Goal: Information Seeking & Learning: Find contact information

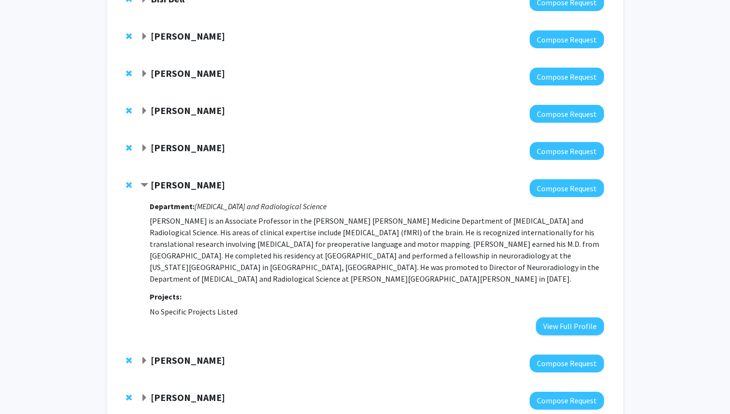
scroll to position [965, 0]
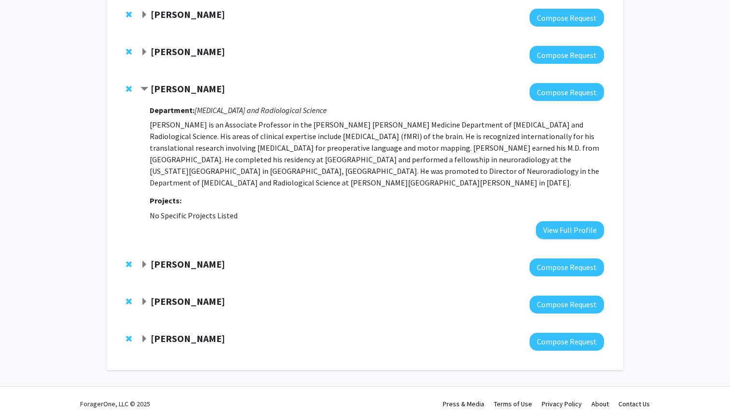
click at [146, 335] on span "Expand Kevin Lewis Bookmark" at bounding box center [144, 339] width 8 height 8
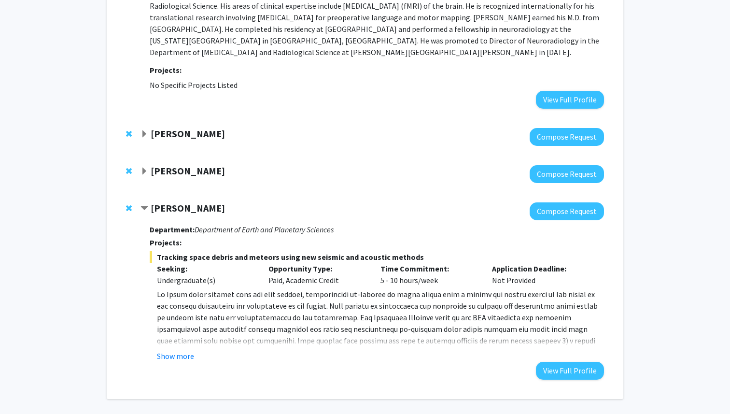
scroll to position [1125, 0]
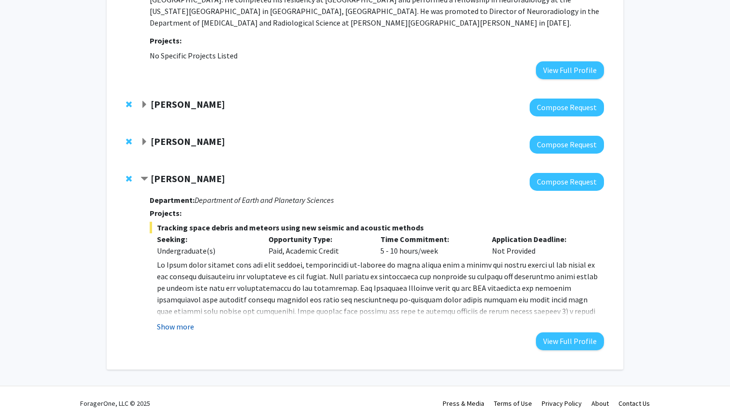
click at [173, 320] on button "Show more" at bounding box center [175, 326] width 37 height 12
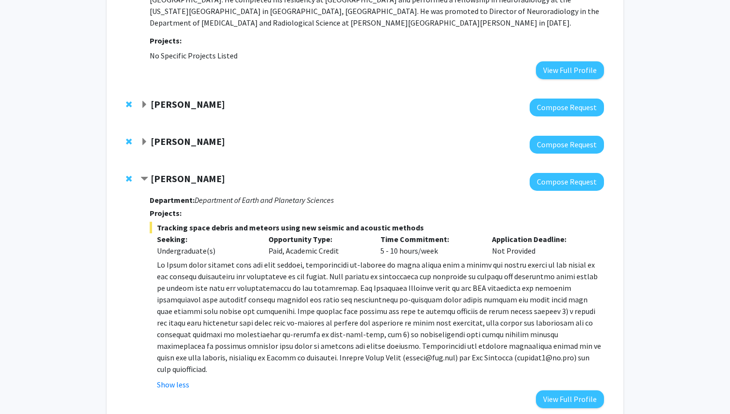
click at [143, 175] on span "Contract Kevin Lewis Bookmark" at bounding box center [144, 179] width 8 height 8
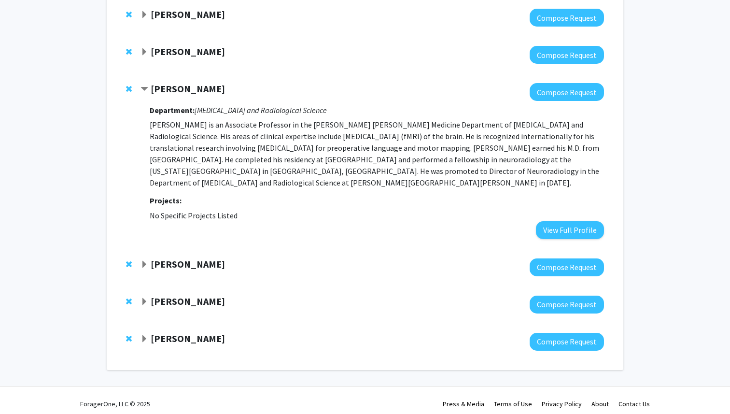
click at [146, 298] on span "Expand Moira-Phoebe Huet Bookmark" at bounding box center [144, 302] width 8 height 8
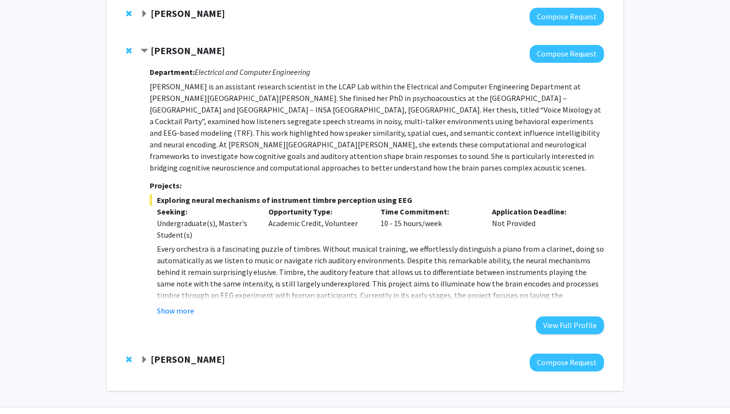
scroll to position [1218, 0]
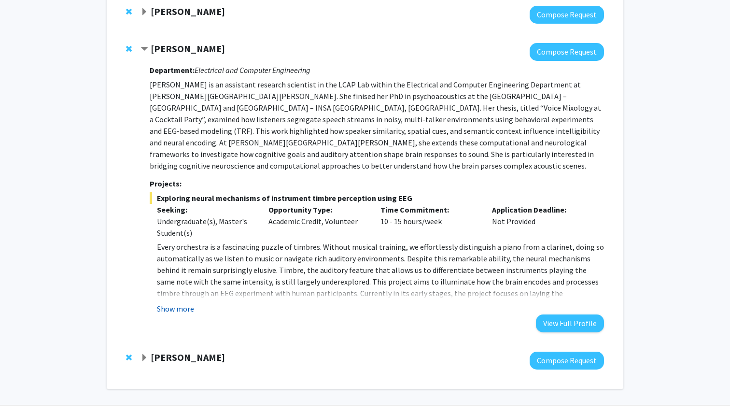
click at [173, 303] on button "Show more" at bounding box center [175, 309] width 37 height 12
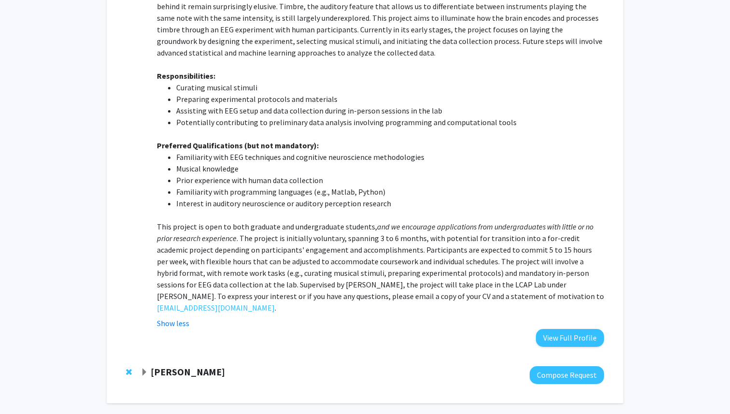
scroll to position [1492, 0]
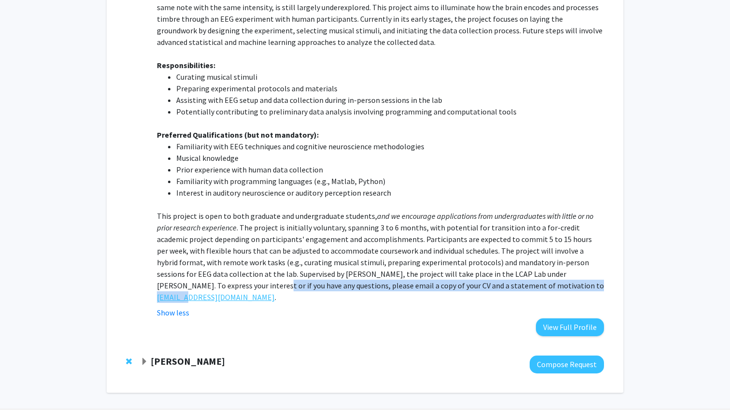
drag, startPoint x: 216, startPoint y: 267, endPoint x: 192, endPoint y: 266, distance: 23.7
click at [192, 266] on p "This project is open to both graduate and undergraduate students, and we encour…" at bounding box center [380, 256] width 447 height 93
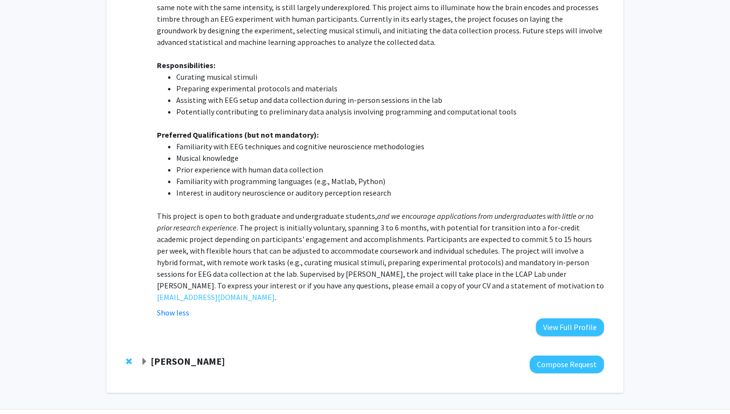
click at [218, 239] on p "This project is open to both graduate and undergraduate students, and we encour…" at bounding box center [380, 256] width 447 height 93
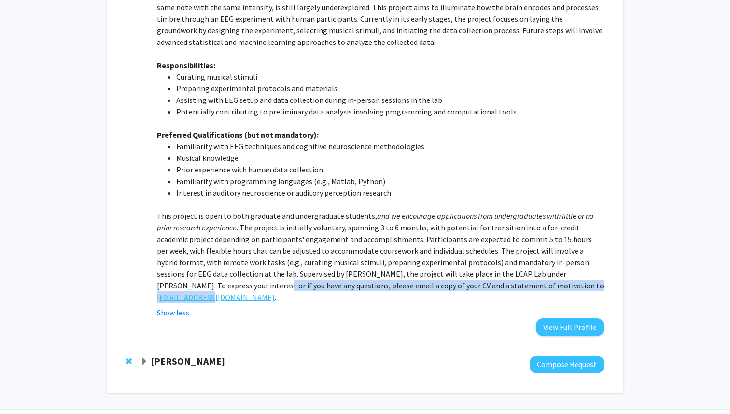
drag, startPoint x: 153, startPoint y: 268, endPoint x: 213, endPoint y: 267, distance: 59.4
click at [213, 267] on fg-read-more "Every orchestra is a fascinating puzzle of timbres. Without musical training, w…" at bounding box center [377, 142] width 454 height 351
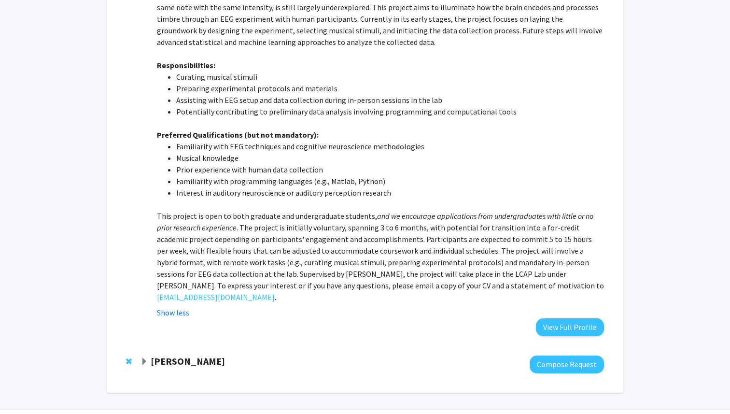
click at [219, 254] on p "This project is open to both graduate and undergraduate students, and we encour…" at bounding box center [380, 256] width 447 height 93
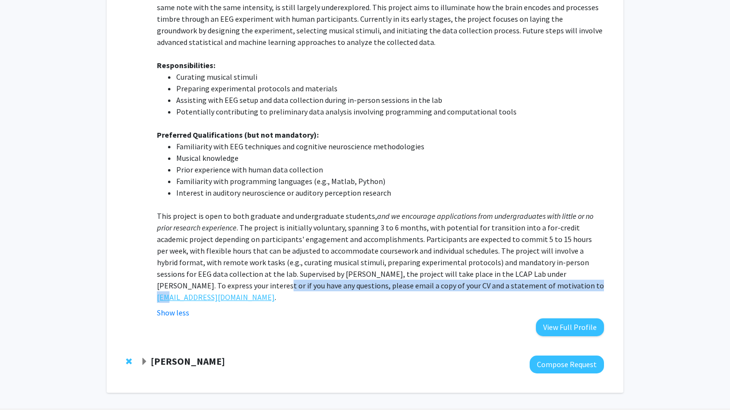
drag, startPoint x: 216, startPoint y: 267, endPoint x: 172, endPoint y: 269, distance: 43.5
click at [172, 269] on p "This project is open to both graduate and undergraduate students, and we encour…" at bounding box center [380, 256] width 447 height 93
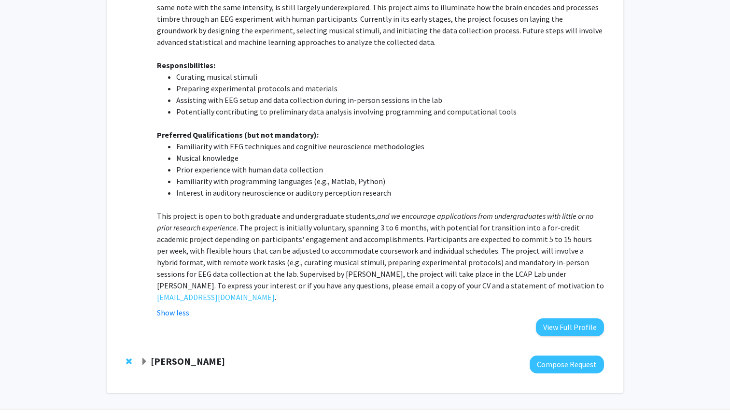
click at [185, 241] on p "This project is open to both graduate and undergraduate students, and we encour…" at bounding box center [380, 256] width 447 height 93
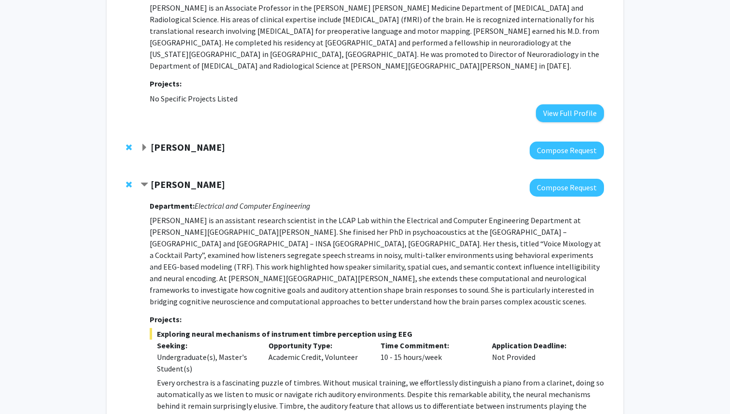
scroll to position [1055, 0]
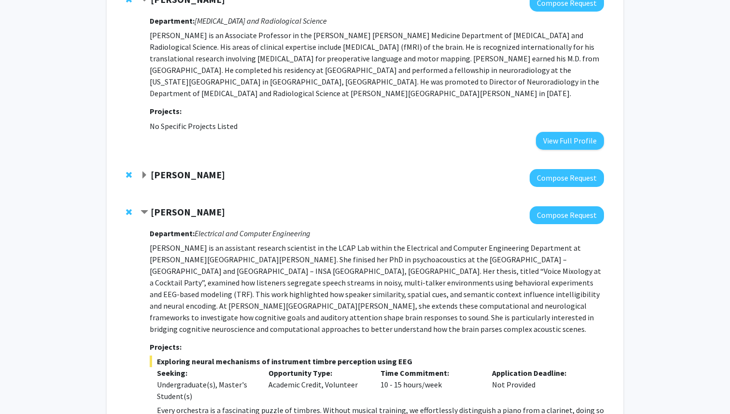
click at [146, 171] on span "Expand Jun Hua Bookmark" at bounding box center [144, 175] width 8 height 8
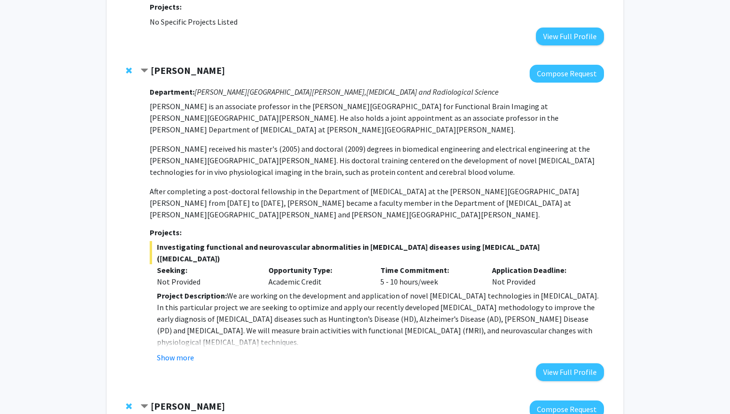
scroll to position [1161, 0]
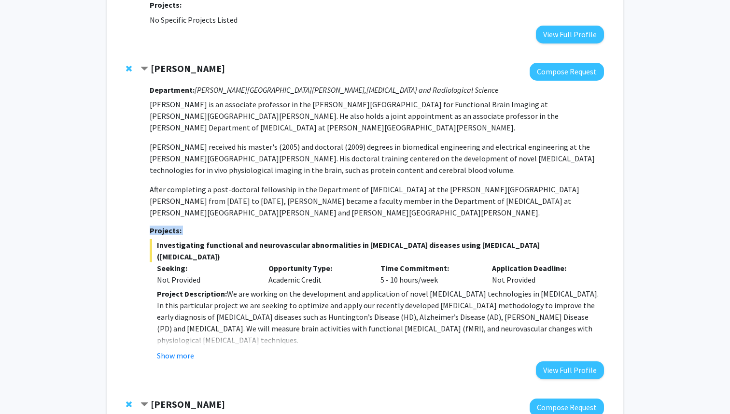
drag, startPoint x: 157, startPoint y: 215, endPoint x: 567, endPoint y: 187, distance: 410.2
click at [567, 187] on div "Department: [PERSON_NAME] [PERSON_NAME] Institute, [MEDICAL_DATA] and Radiologi…" at bounding box center [377, 230] width 454 height 298
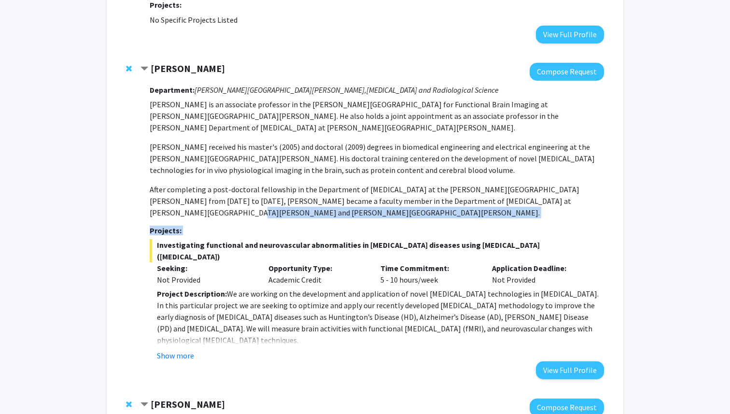
click at [594, 239] on span "Investigating functional and neurovascular abnormalities in [MEDICAL_DATA] dise…" at bounding box center [377, 250] width 454 height 23
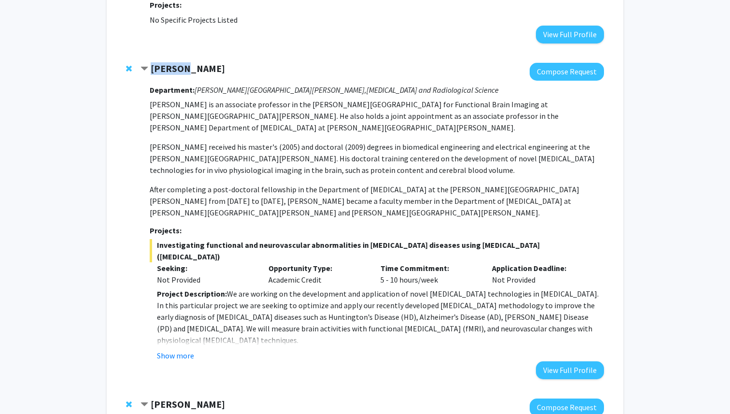
drag, startPoint x: 186, startPoint y: 63, endPoint x: 153, endPoint y: 63, distance: 33.3
click at [153, 63] on div "[PERSON_NAME]" at bounding box center [244, 69] width 209 height 12
copy strong "[PERSON_NAME]"
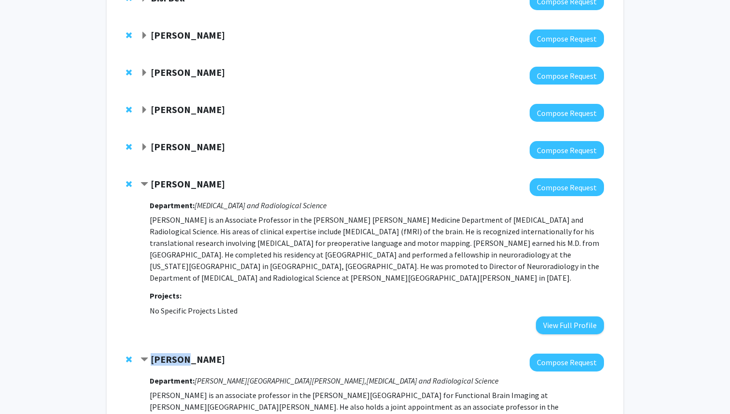
scroll to position [867, 0]
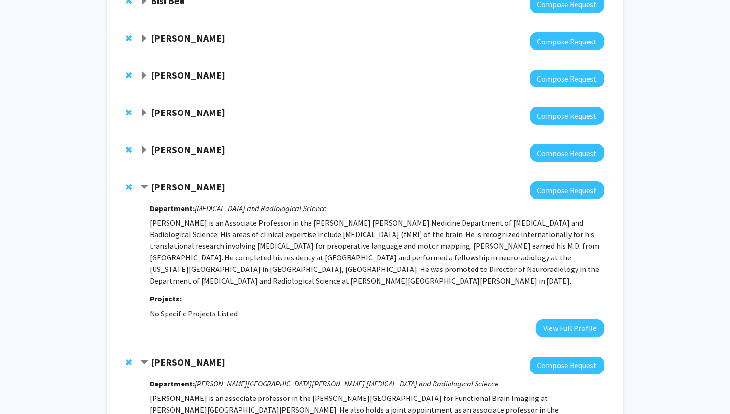
click at [147, 146] on span "Expand Laura Fayad Bookmark" at bounding box center [144, 150] width 8 height 8
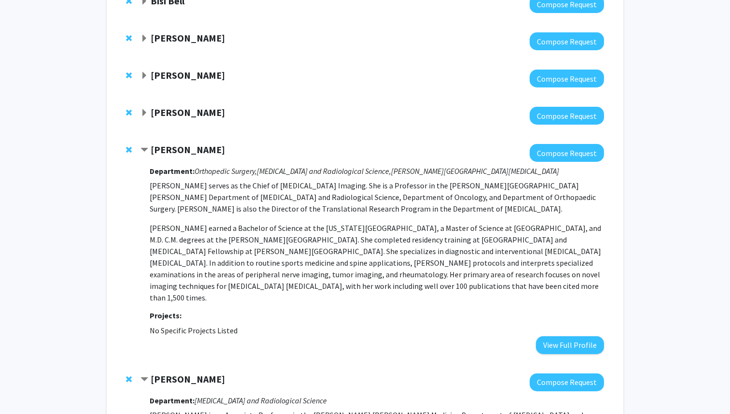
click at [145, 109] on span "Expand Andreia Faria Bookmark" at bounding box center [144, 113] width 8 height 8
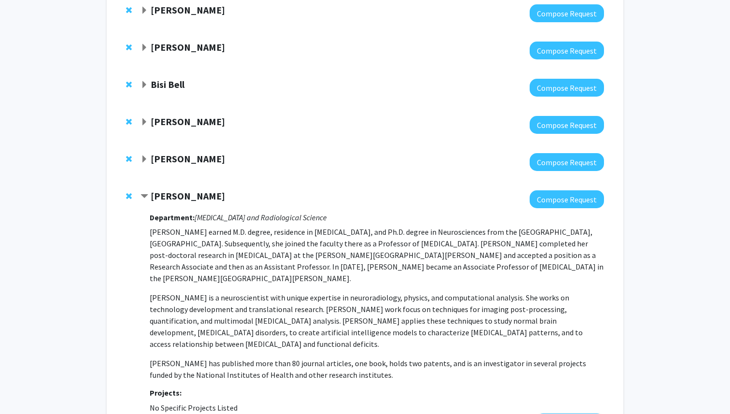
scroll to position [782, 0]
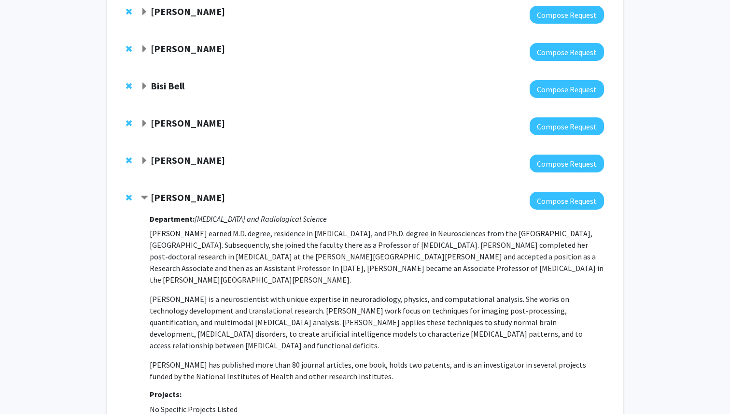
click at [150, 192] on div "[PERSON_NAME]" at bounding box center [244, 198] width 209 height 12
click at [148, 194] on span "Contract Andreia Faria Bookmark" at bounding box center [144, 198] width 8 height 8
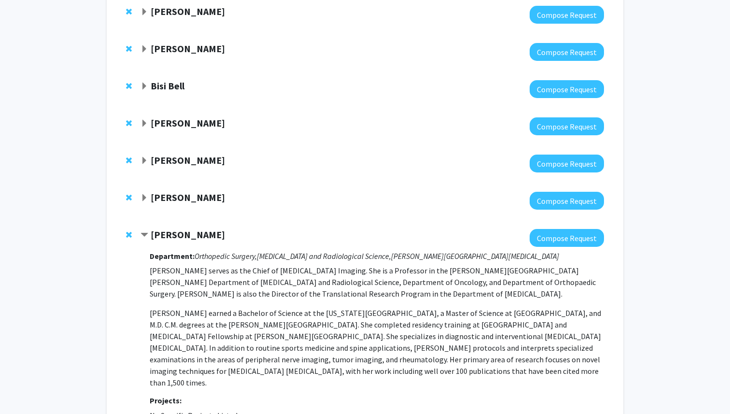
click at [147, 157] on span "Expand Kristine Glunde Bookmark" at bounding box center [144, 161] width 8 height 8
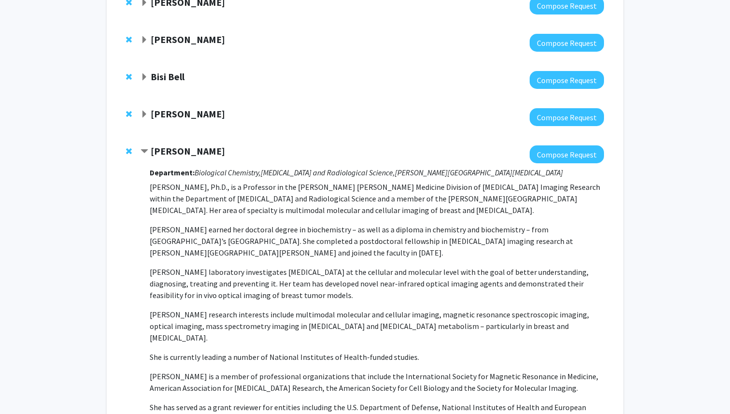
scroll to position [789, 0]
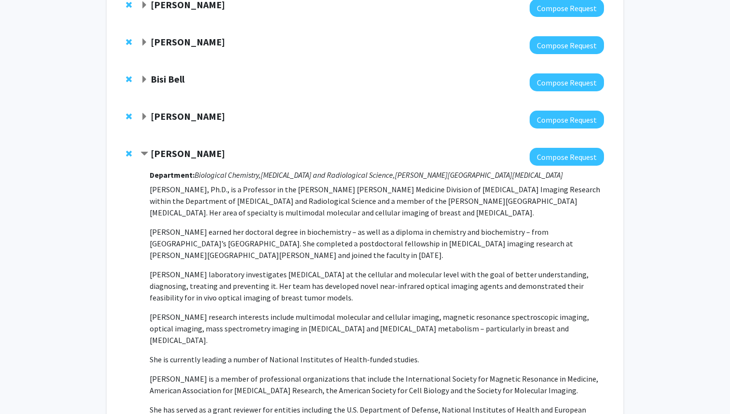
click at [142, 113] on span "Expand Nick Durr Bookmark" at bounding box center [144, 117] width 8 height 8
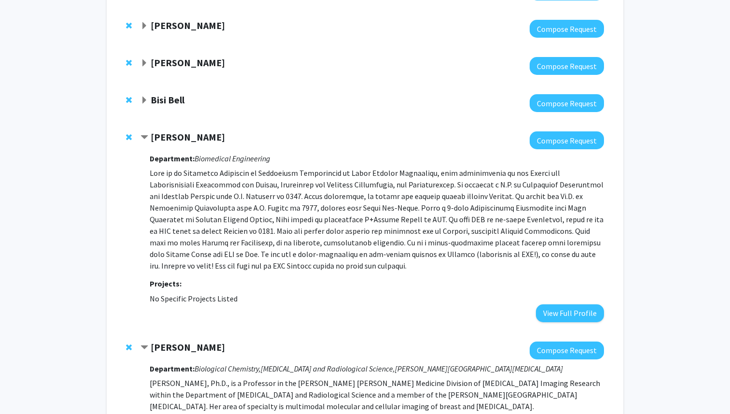
scroll to position [767, 0]
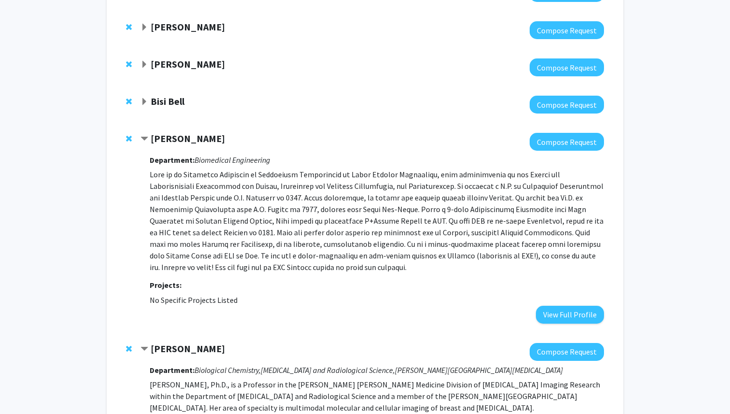
click at [143, 98] on span "Expand Bisi Bell Bookmark" at bounding box center [144, 102] width 8 height 8
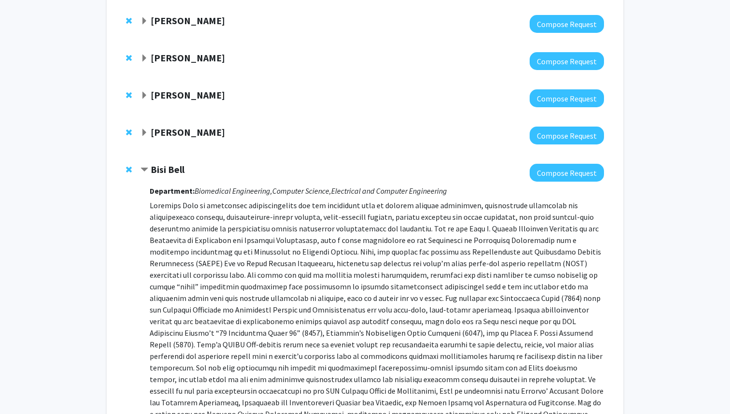
scroll to position [698, 0]
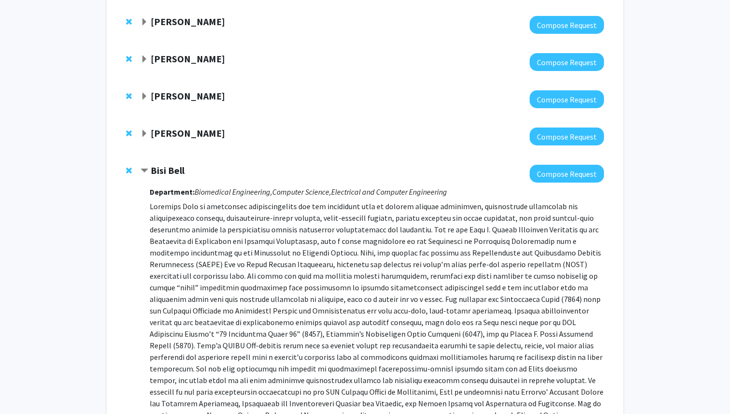
click at [142, 130] on span "Expand Andreas Andreou Bookmark" at bounding box center [144, 134] width 8 height 8
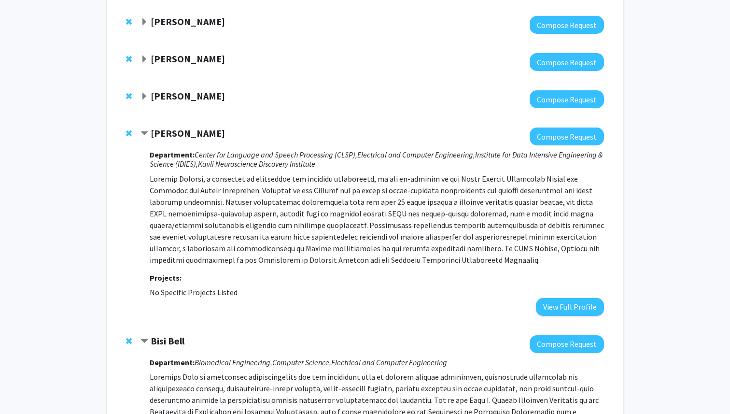
drag, startPoint x: 151, startPoint y: 127, endPoint x: 224, endPoint y: 125, distance: 72.9
click at [224, 127] on div "[PERSON_NAME]" at bounding box center [244, 133] width 209 height 12
copy strong "[PERSON_NAME]"
click at [292, 159] on icon "Kavli Neuroscience Discovery Institute" at bounding box center [256, 164] width 117 height 10
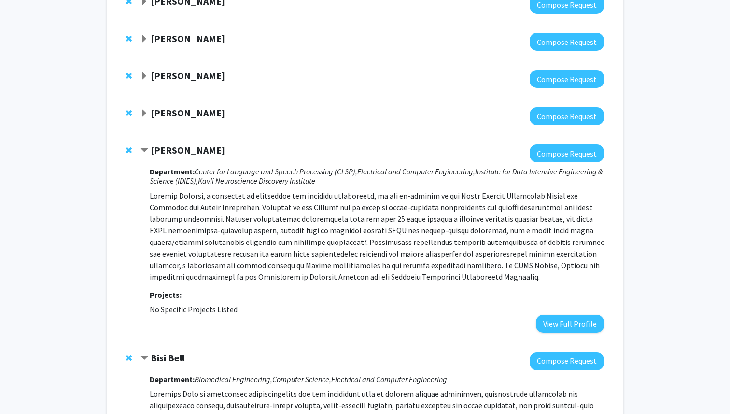
scroll to position [670, 0]
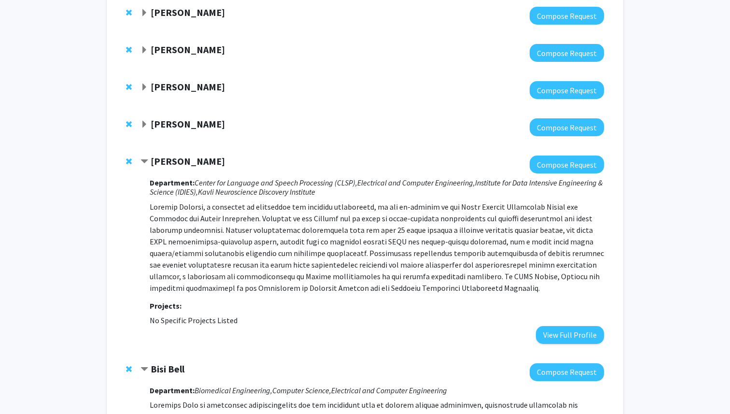
click at [146, 84] on span "Expand Shinuo Weng Bookmark" at bounding box center [144, 88] width 8 height 8
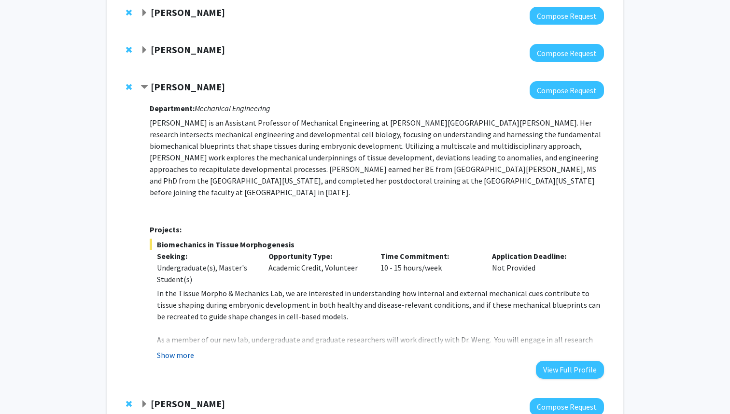
click at [183, 349] on button "Show more" at bounding box center [175, 355] width 37 height 12
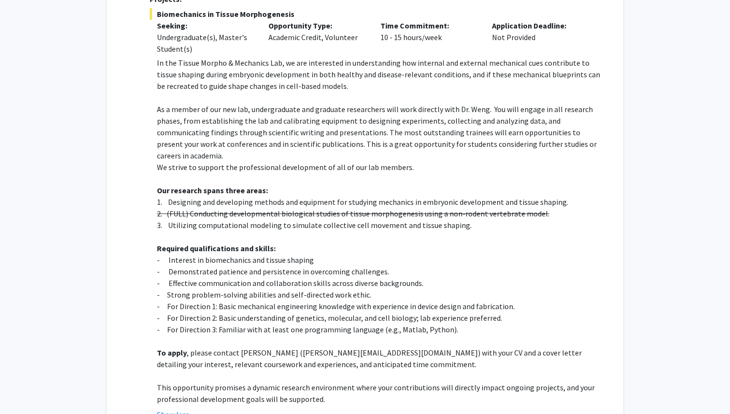
scroll to position [901, 0]
